Goal: Task Accomplishment & Management: Manage account settings

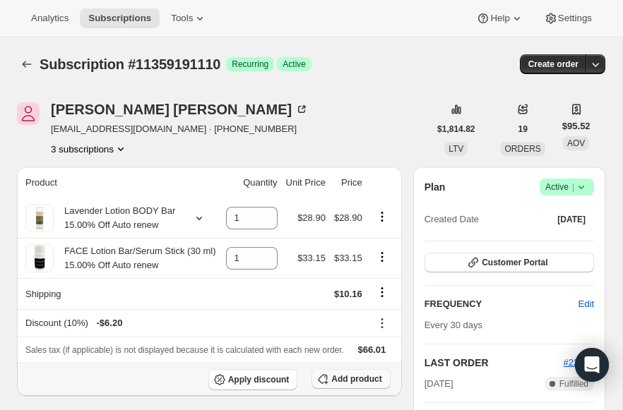
click at [332, 385] on span "Add product" at bounding box center [356, 379] width 50 height 11
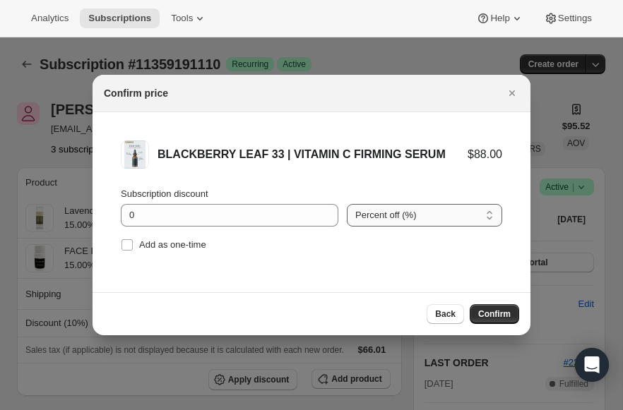
click at [368, 218] on select "Percent off (%) Amount off ($)" at bounding box center [424, 215] width 155 height 23
select select "fixed"
click at [347, 204] on select "Percent off (%) Amount off ($)" at bounding box center [424, 215] width 155 height 23
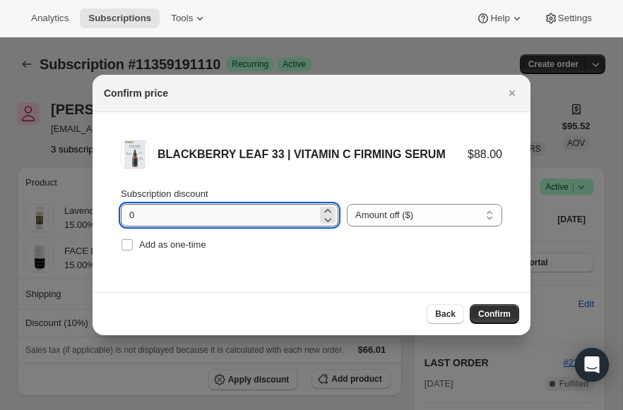
click at [243, 216] on input "0" at bounding box center [219, 215] width 196 height 23
type input "31.05"
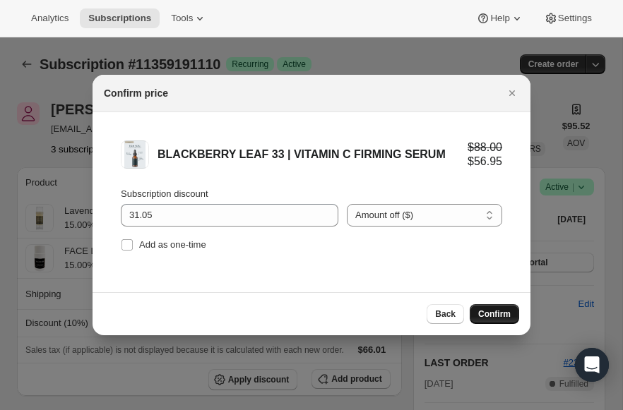
click at [499, 314] on span "Confirm" at bounding box center [494, 314] width 32 height 11
